Goal: Task Accomplishment & Management: Use online tool/utility

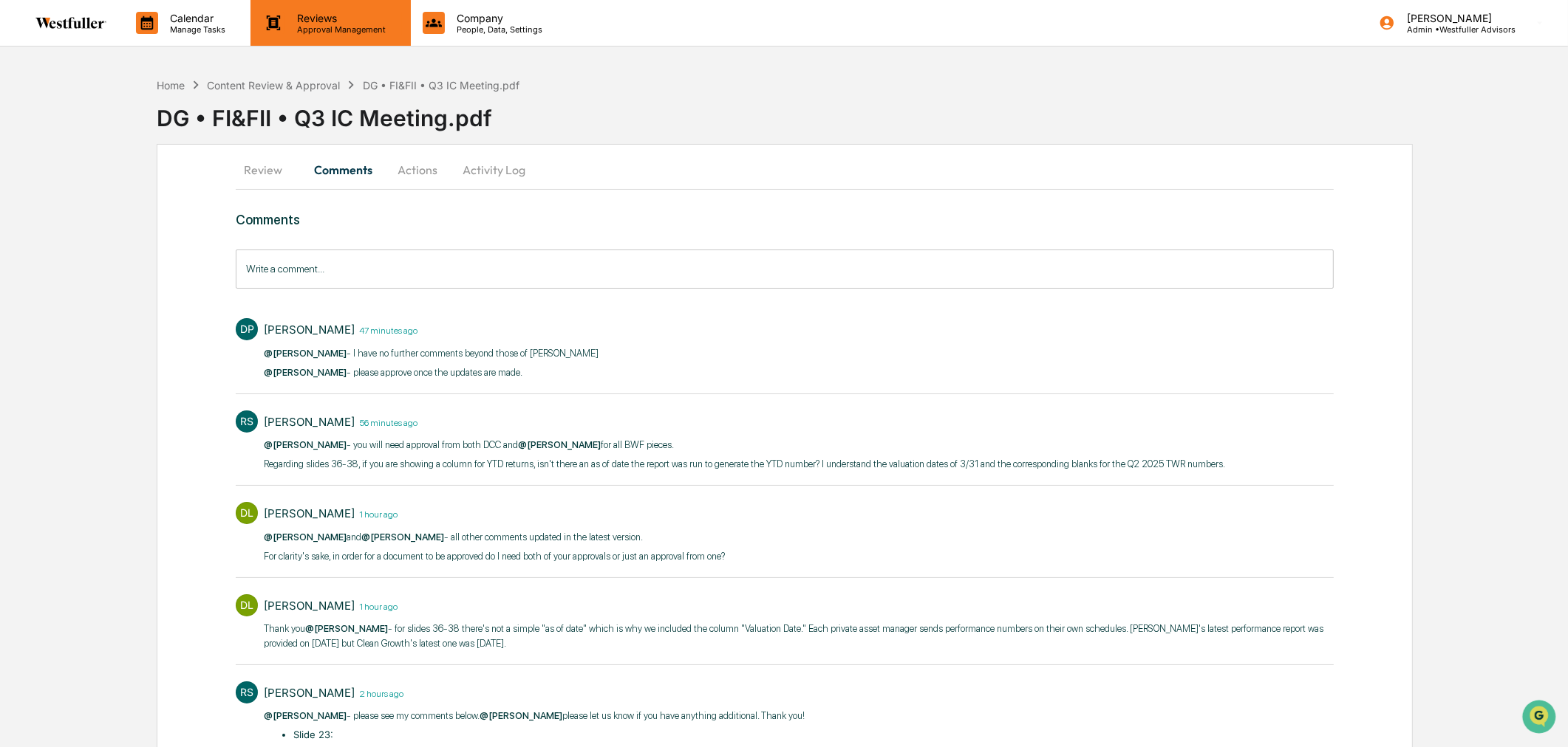
click at [320, 27] on p "Approval Management" at bounding box center [339, 30] width 108 height 10
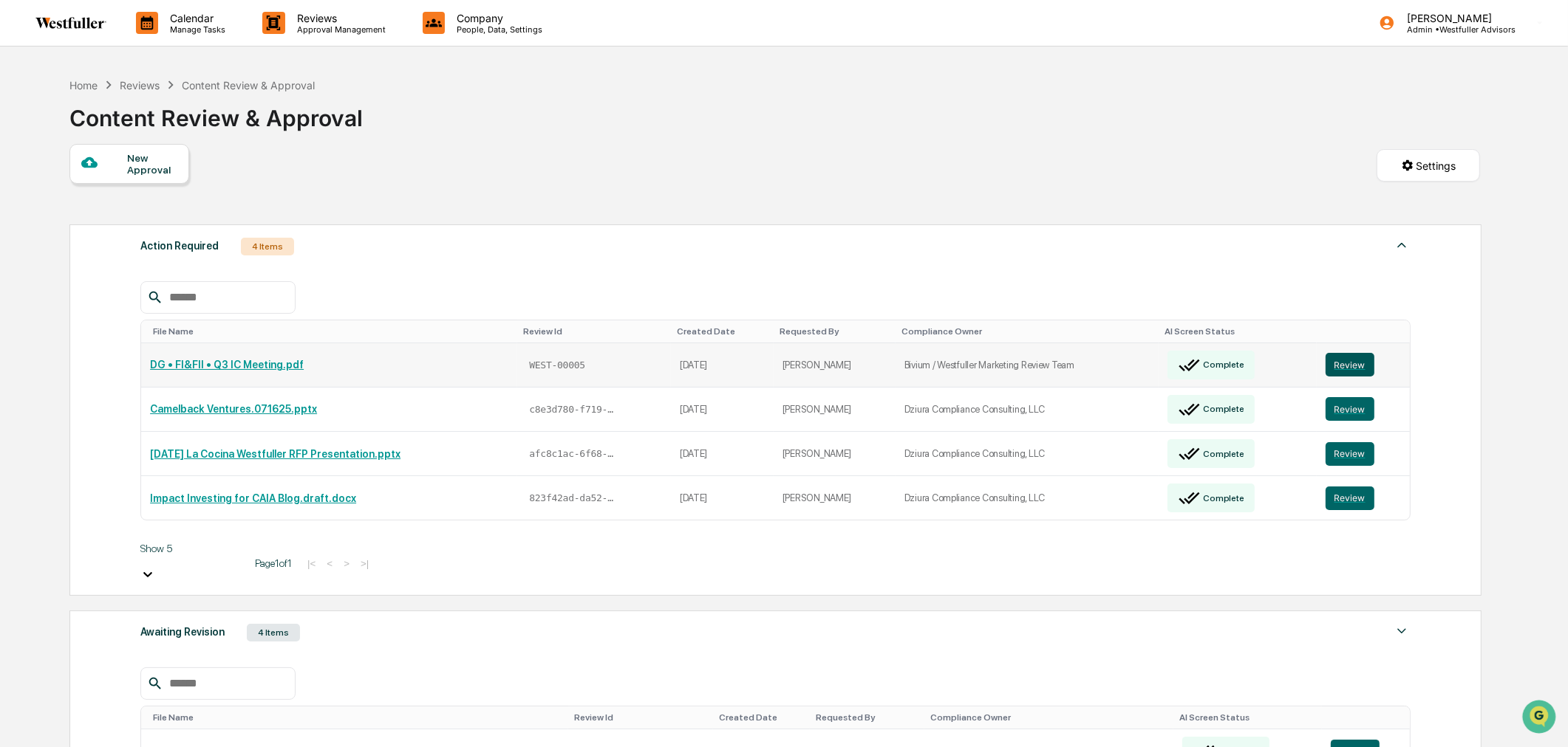
click at [1352, 364] on button "Review" at bounding box center [1349, 365] width 49 height 24
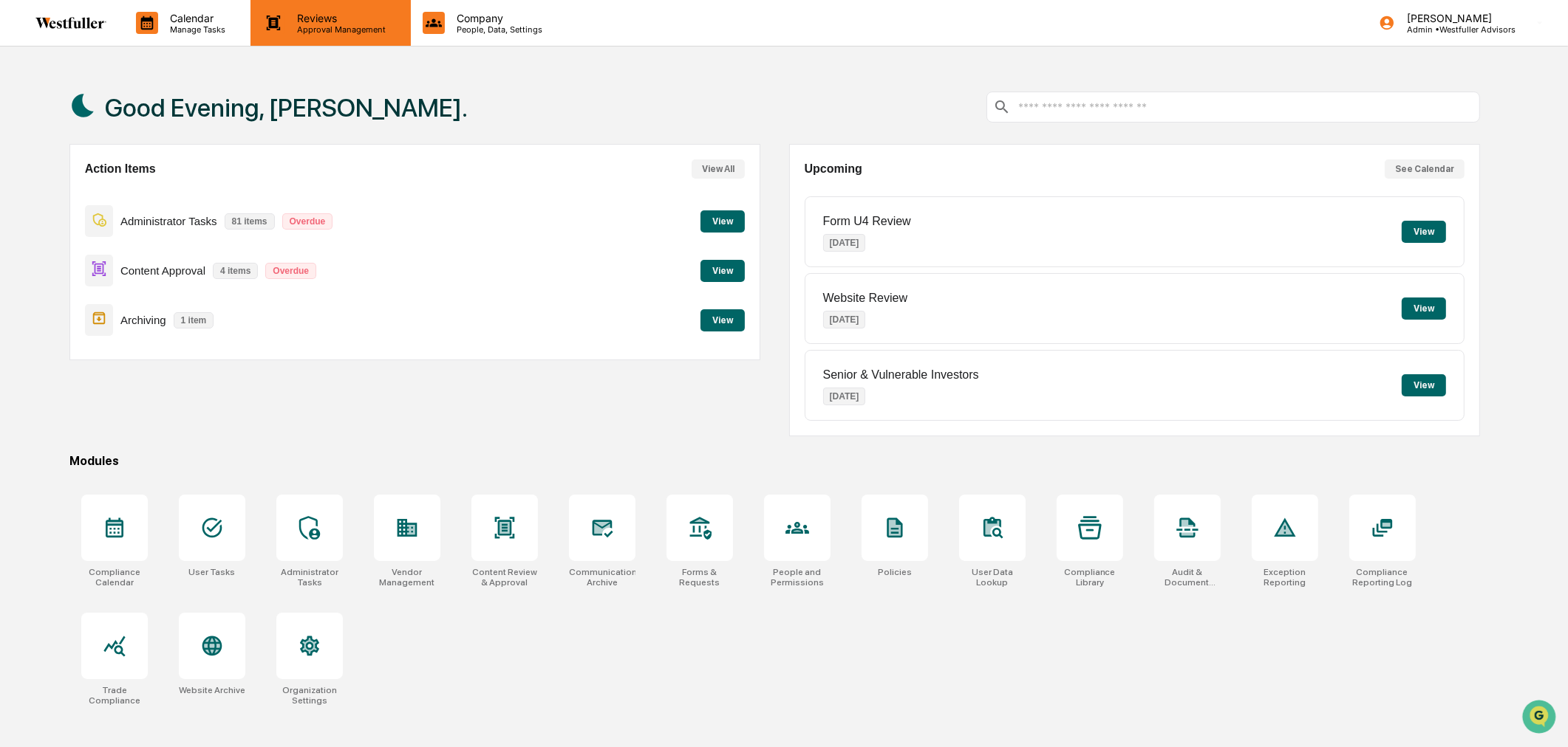
click at [383, 43] on div "Reviews Approval Management" at bounding box center [330, 23] width 159 height 46
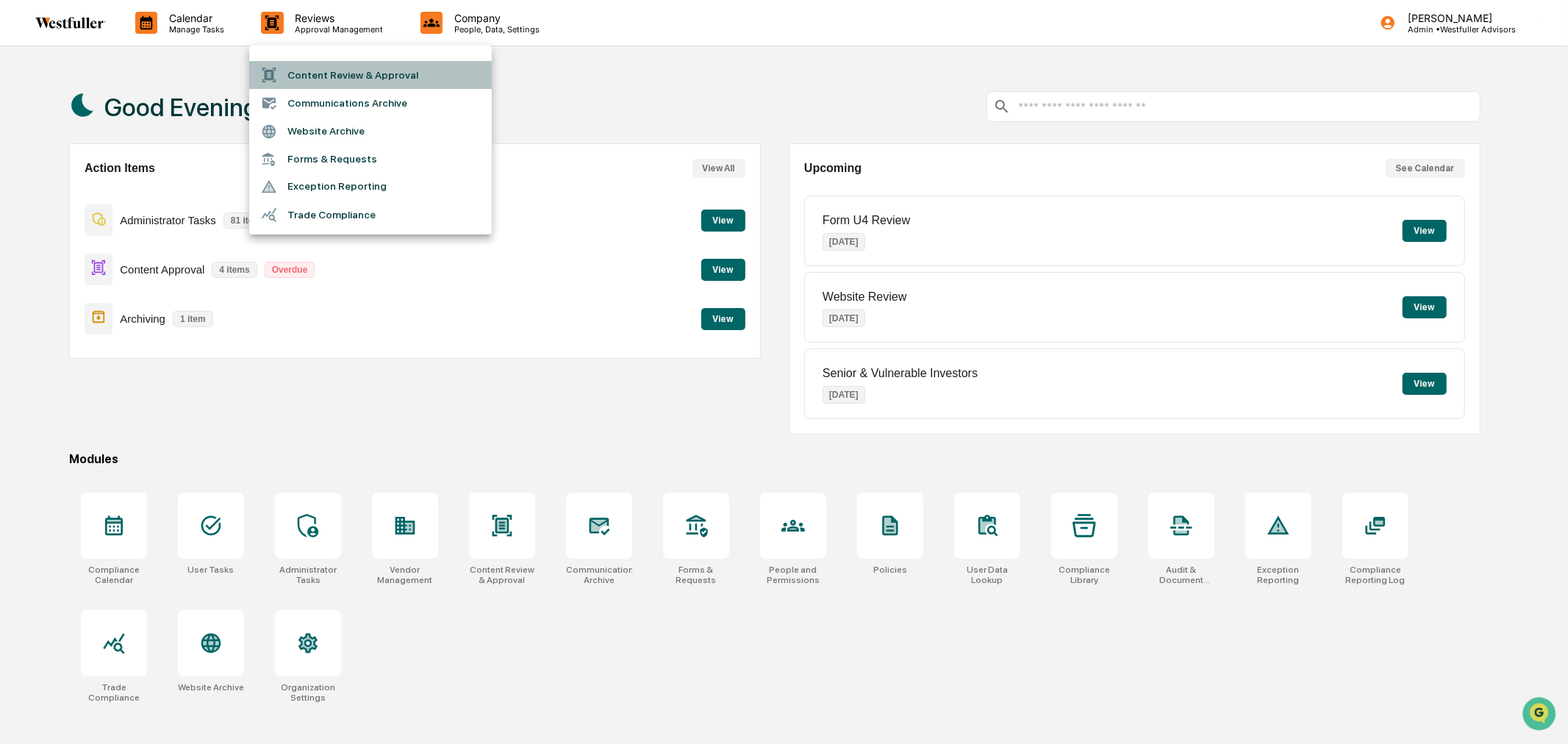
click at [365, 78] on li "Content Review & Approval" at bounding box center [371, 75] width 243 height 28
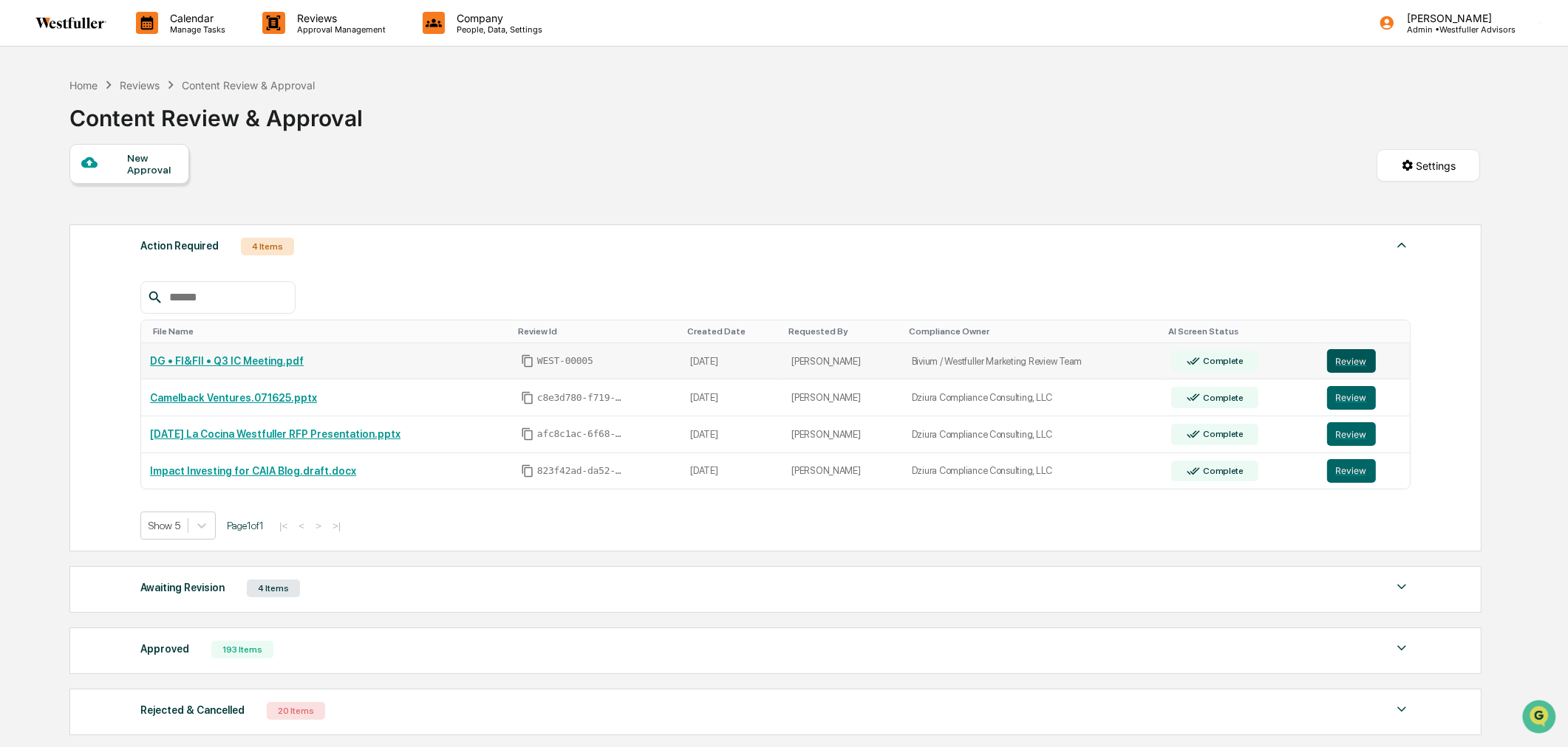
click at [1348, 357] on button "Review" at bounding box center [1351, 361] width 49 height 24
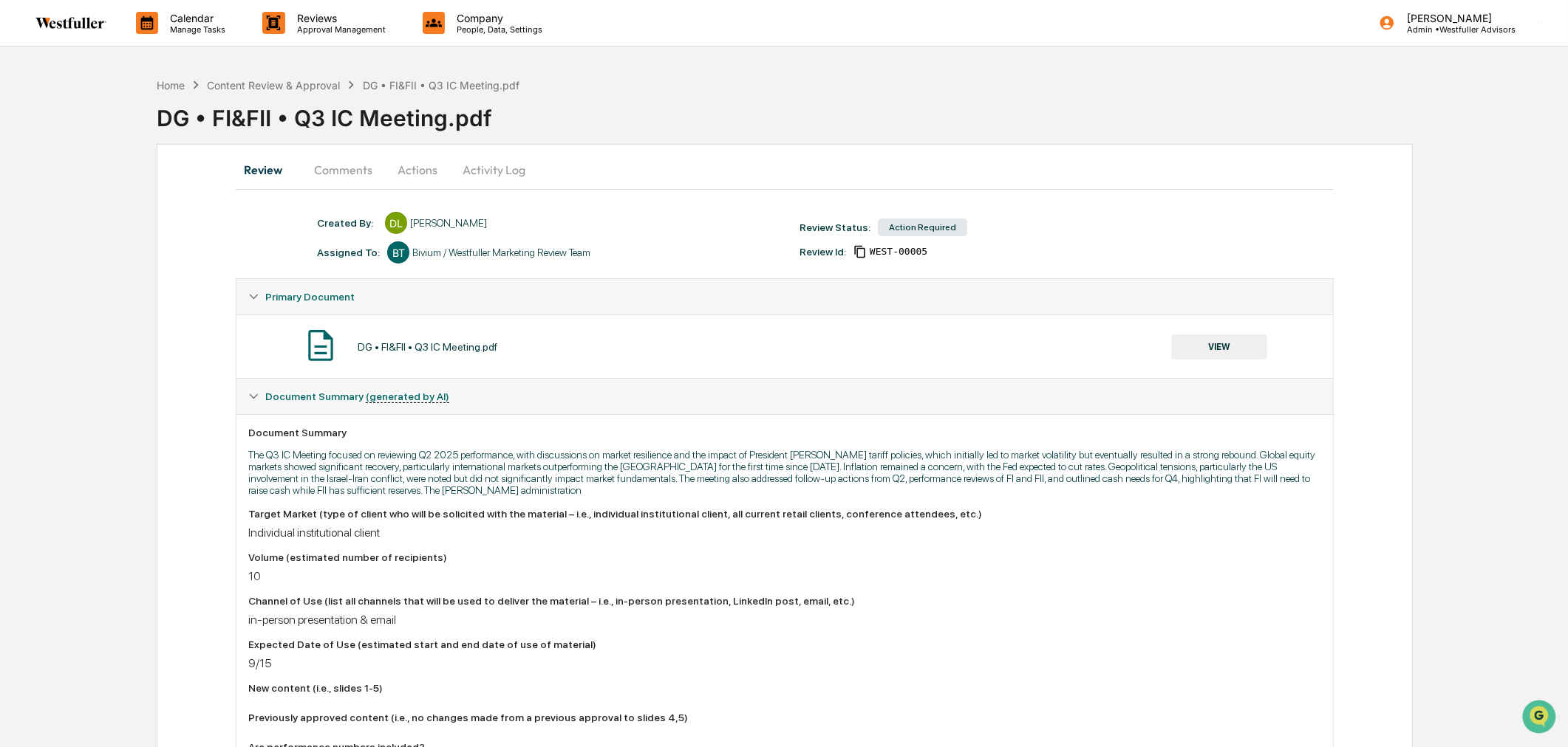
click at [1220, 347] on button "VIEW" at bounding box center [1219, 347] width 96 height 25
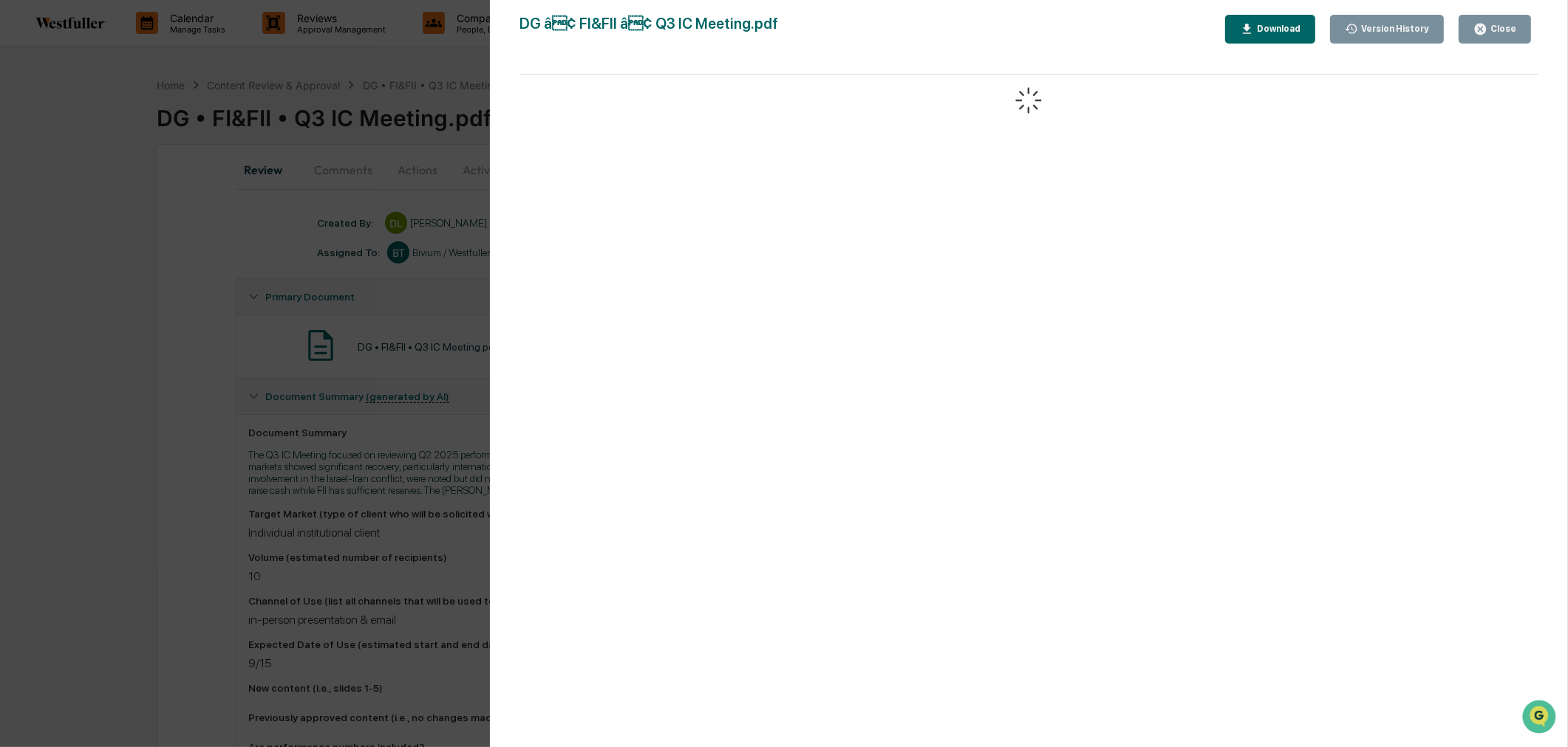
click at [1358, 25] on icon "button" at bounding box center [1352, 29] width 12 height 10
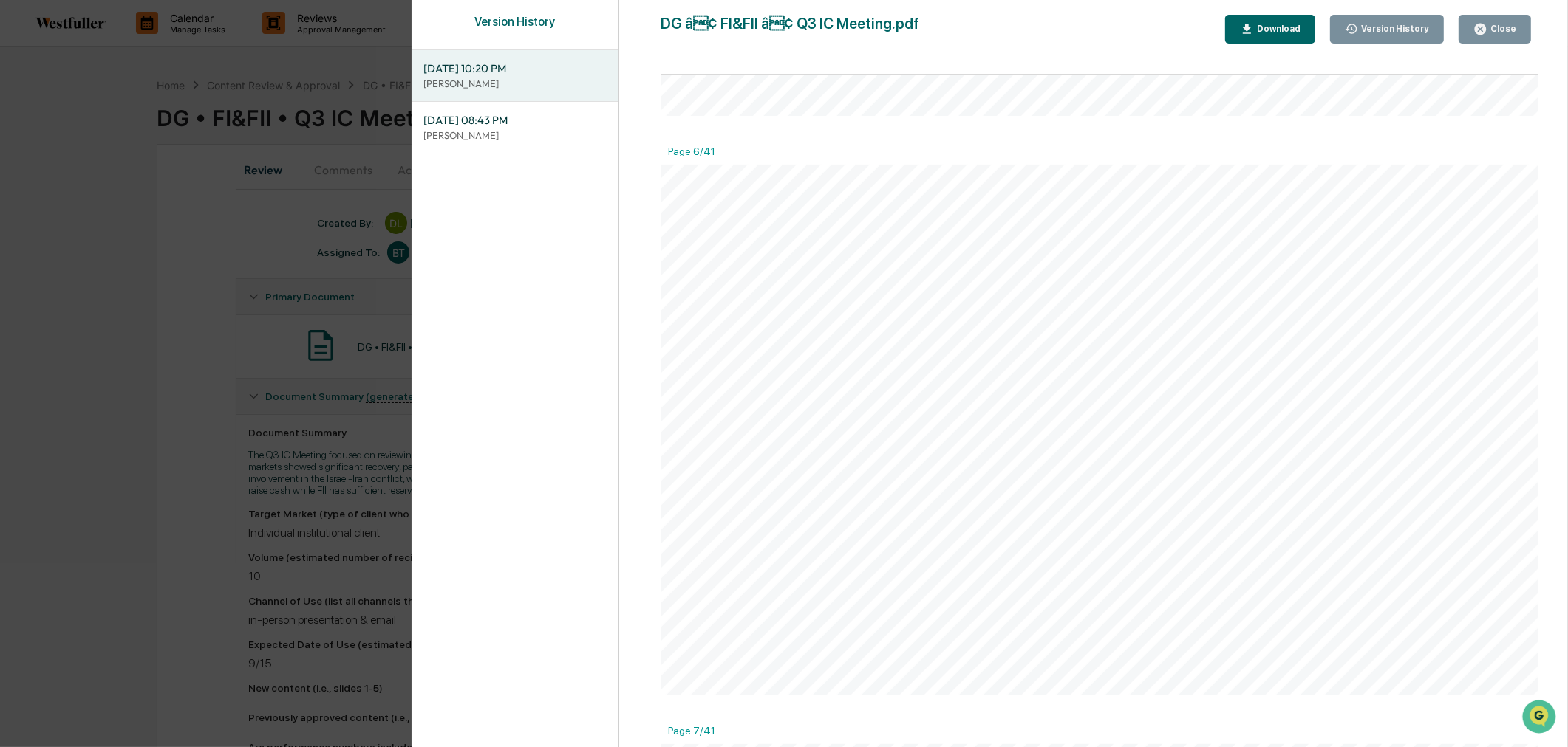
scroll to position [2871, 0]
click at [1293, 33] on div "Download" at bounding box center [1277, 29] width 47 height 10
